Goal: Information Seeking & Learning: Learn about a topic

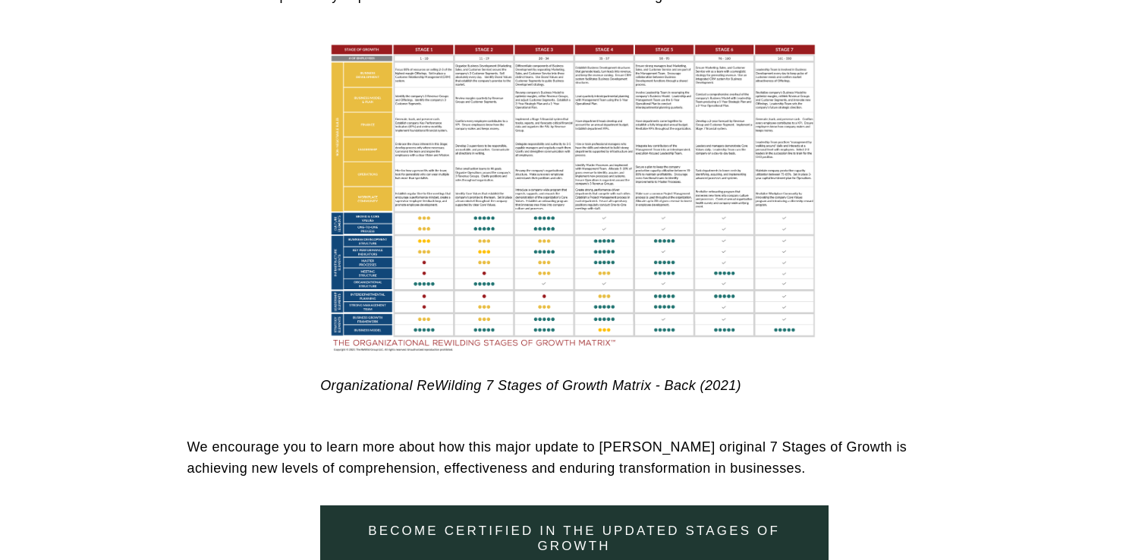
scroll to position [7512, 0]
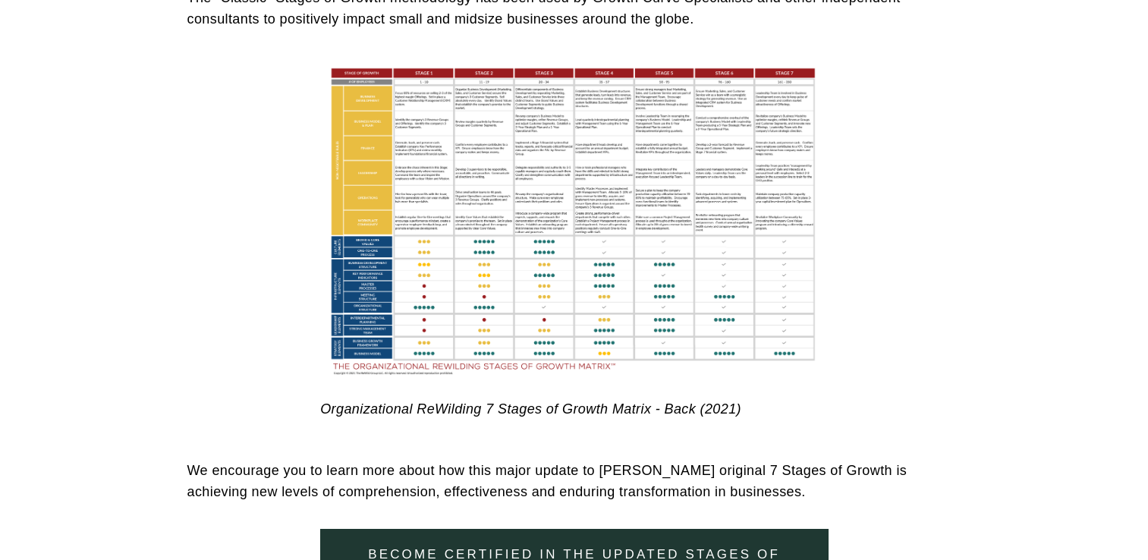
drag, startPoint x: 0, startPoint y: 0, endPoint x: 654, endPoint y: 285, distance: 713.3
click at [654, 285] on div at bounding box center [574, 220] width 508 height 329
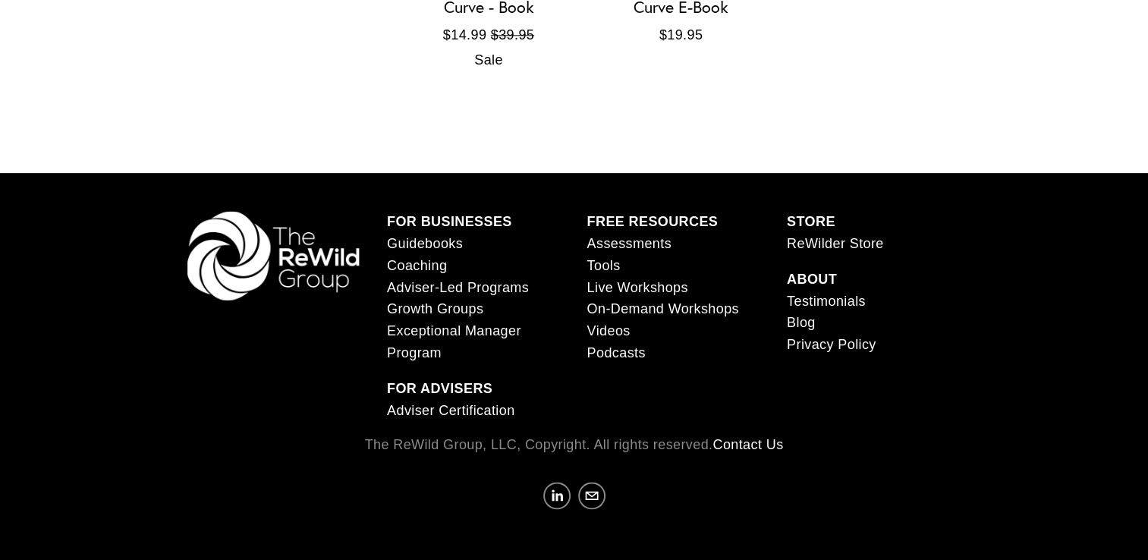
scroll to position [1879, 0]
click at [643, 216] on strong "FREE RESOURCES" at bounding box center [652, 221] width 131 height 15
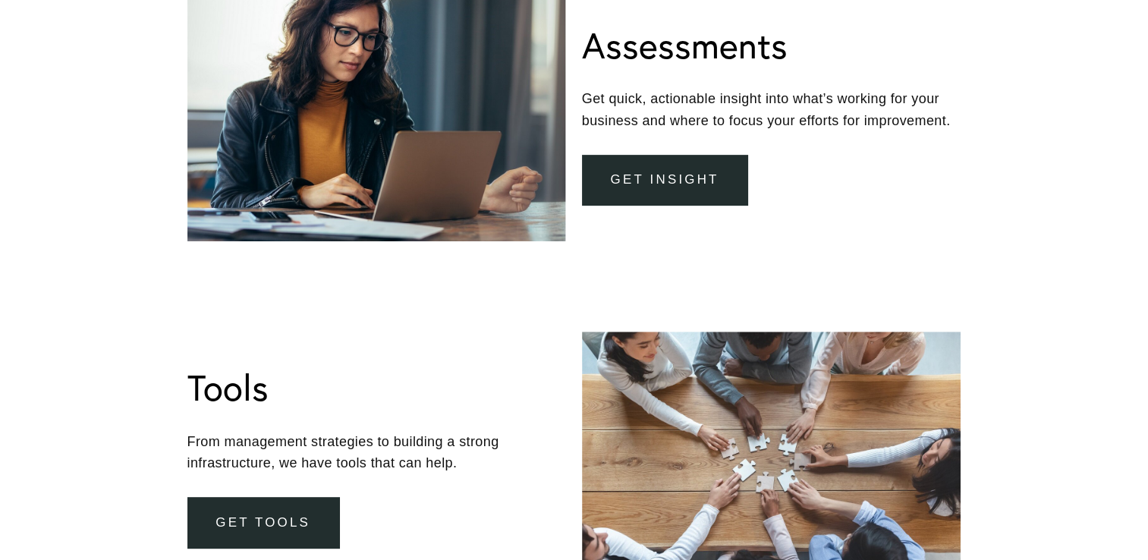
scroll to position [607, 0]
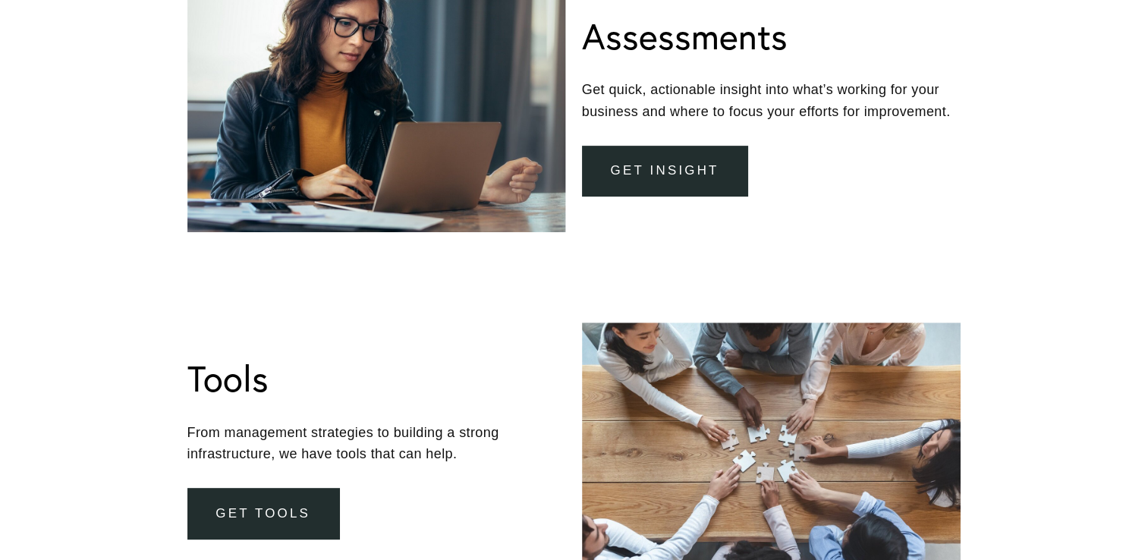
click at [640, 163] on link "get insight" at bounding box center [665, 171] width 166 height 51
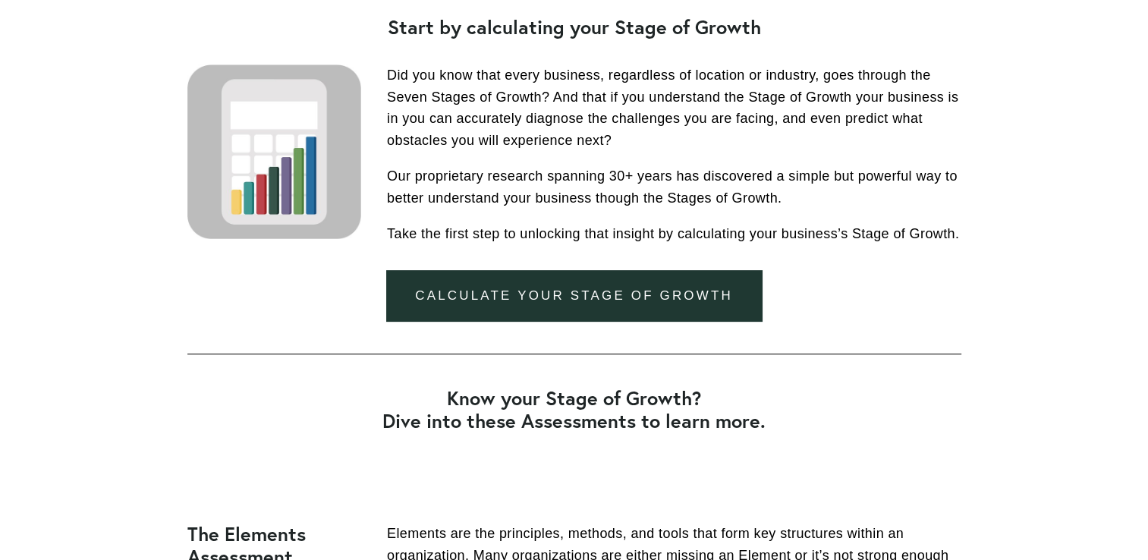
scroll to position [607, 0]
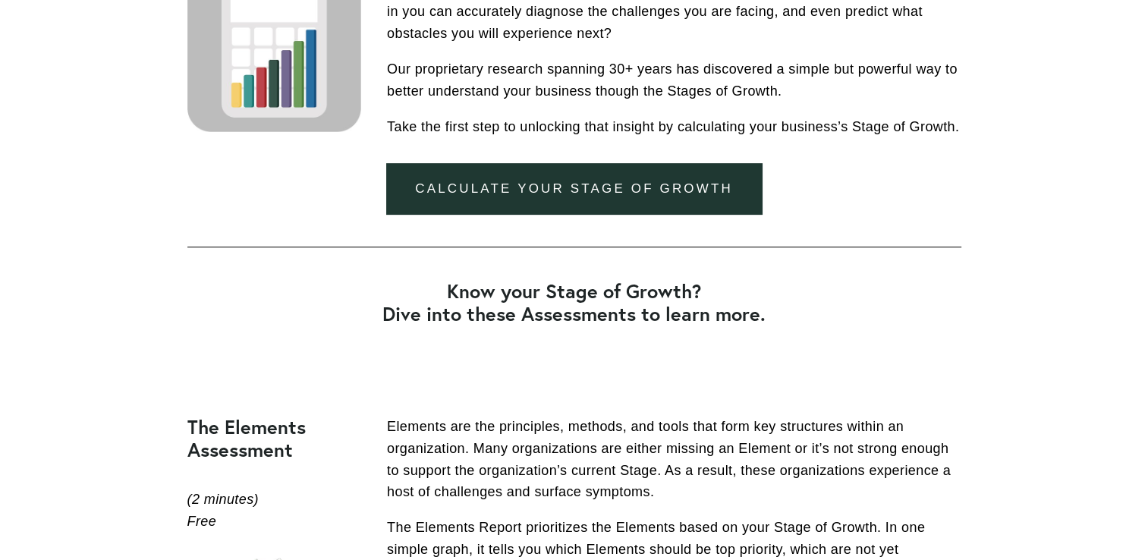
click at [593, 181] on link "Calculate your stage of growth" at bounding box center [573, 188] width 375 height 51
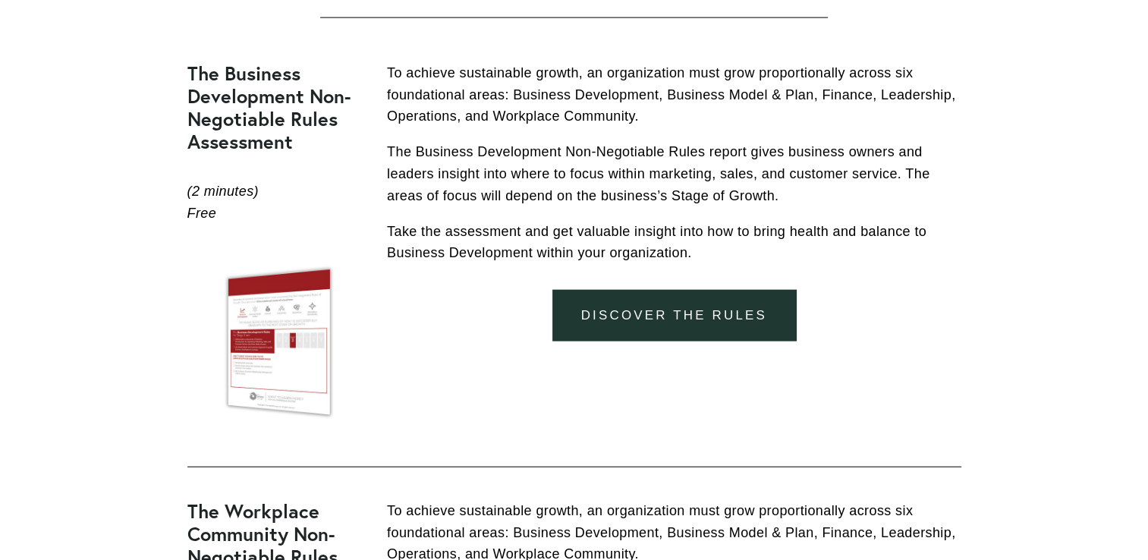
scroll to position [3490, 0]
click at [662, 319] on link "DISCOVER THE RULES" at bounding box center [674, 314] width 244 height 51
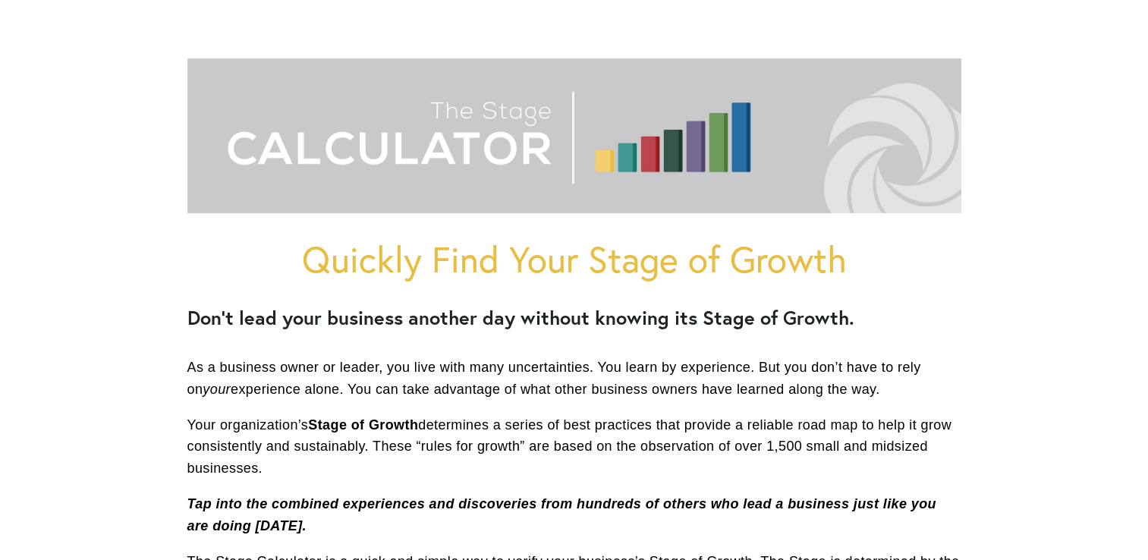
scroll to position [152, 0]
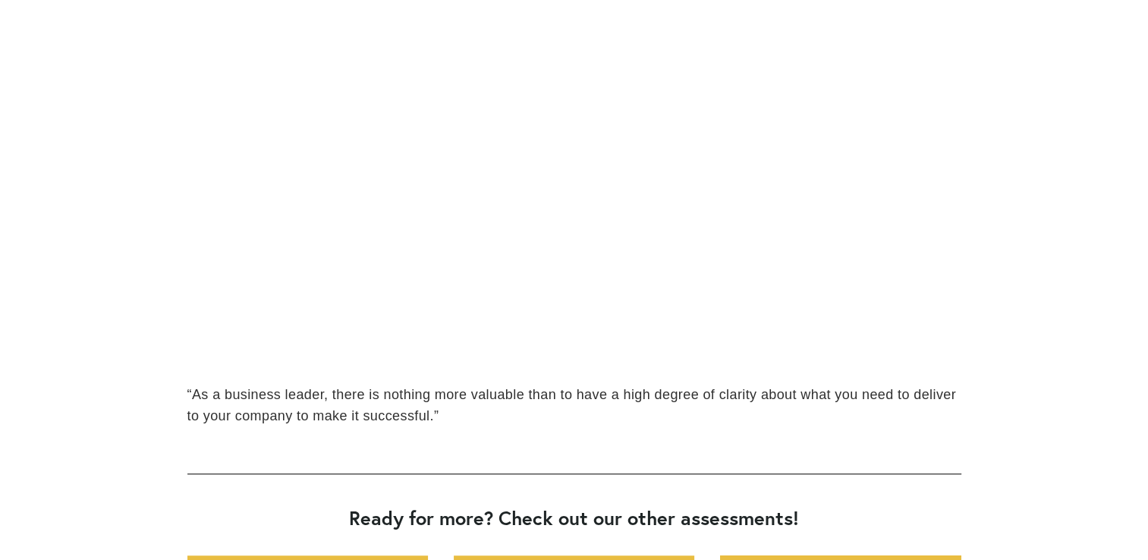
scroll to position [1138, 0]
